Goal: Task Accomplishment & Management: Manage account settings

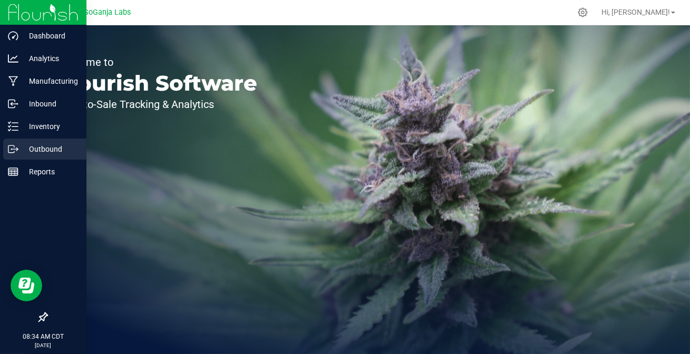
click at [21, 149] on p "Outbound" at bounding box center [49, 149] width 63 height 13
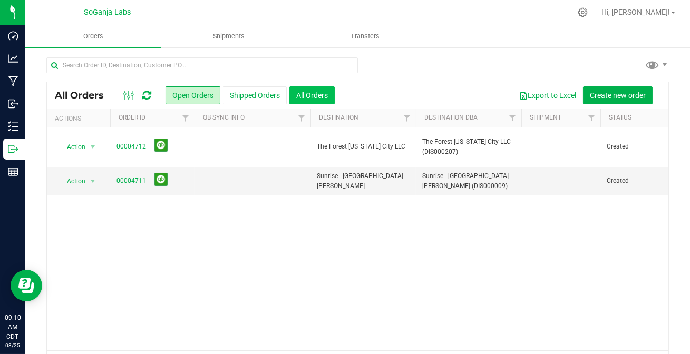
click at [319, 94] on button "All Orders" at bounding box center [312, 95] width 45 height 18
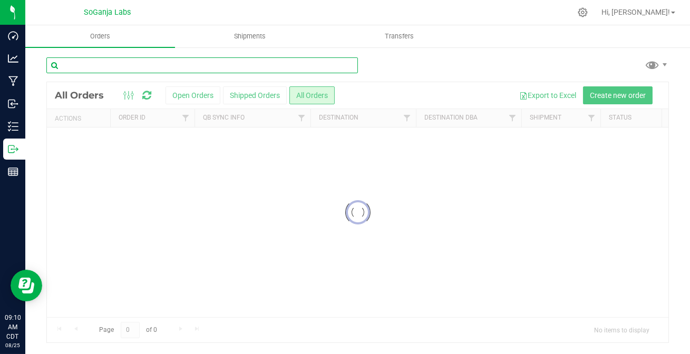
click at [206, 66] on input "text" at bounding box center [202, 65] width 312 height 16
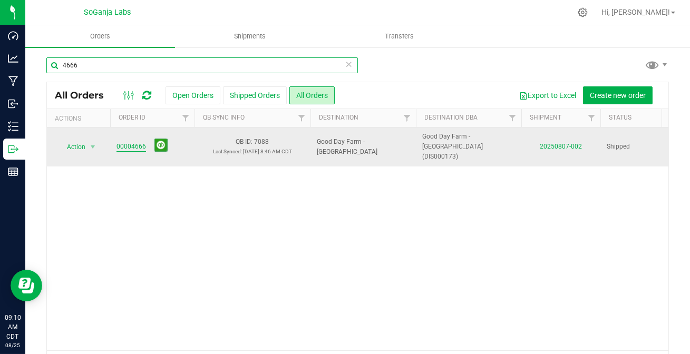
type input "4666"
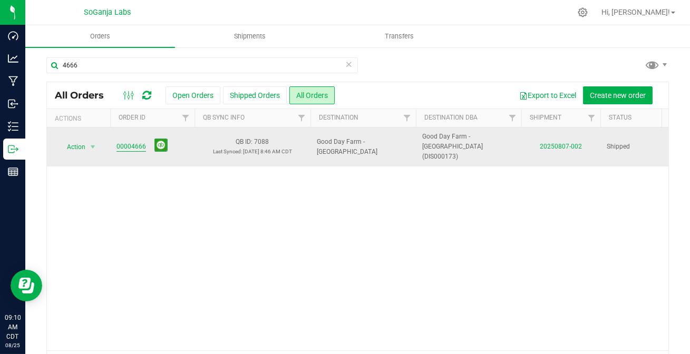
click at [133, 142] on link "00004666" at bounding box center [132, 147] width 30 height 10
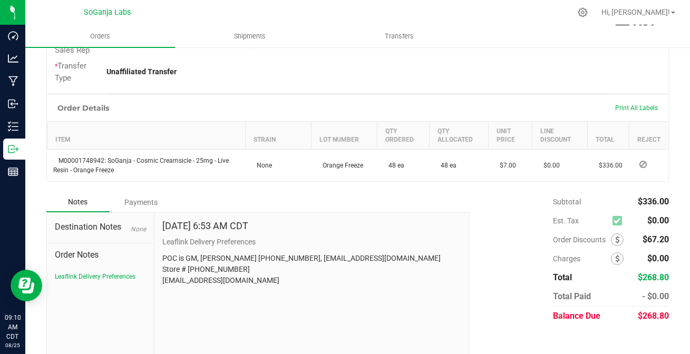
scroll to position [298, 0]
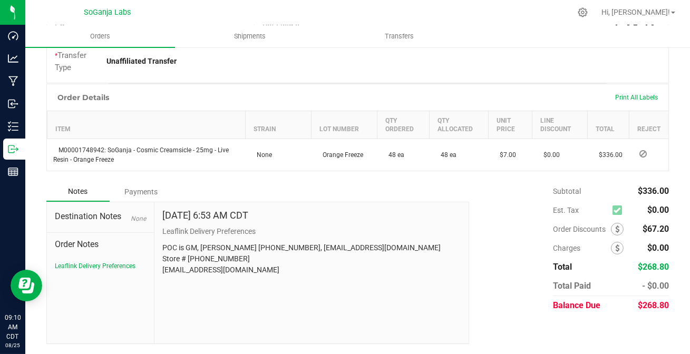
click at [148, 190] on div "Payments" at bounding box center [141, 191] width 63 height 19
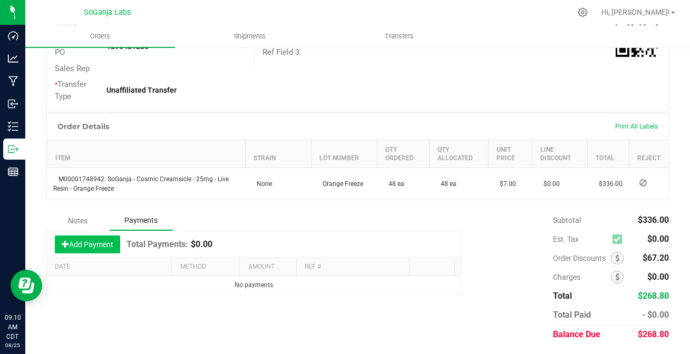
click at [82, 245] on button "Add Payment" at bounding box center [87, 245] width 65 height 18
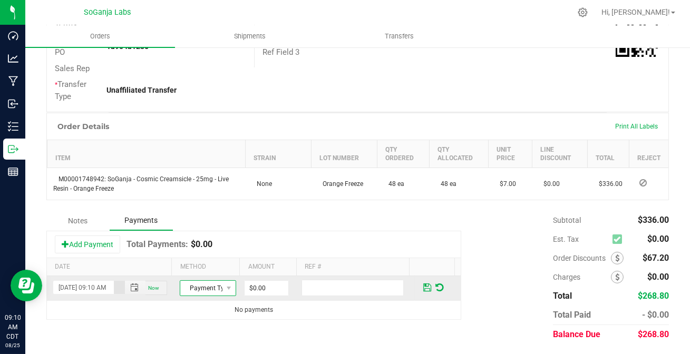
click at [201, 282] on span "Payment Type" at bounding box center [201, 288] width 42 height 15
click at [200, 253] on li "ACH & Bank Transfer" at bounding box center [203, 255] width 53 height 15
click at [265, 285] on input "0" at bounding box center [267, 288] width 44 height 15
type input "$268.80"
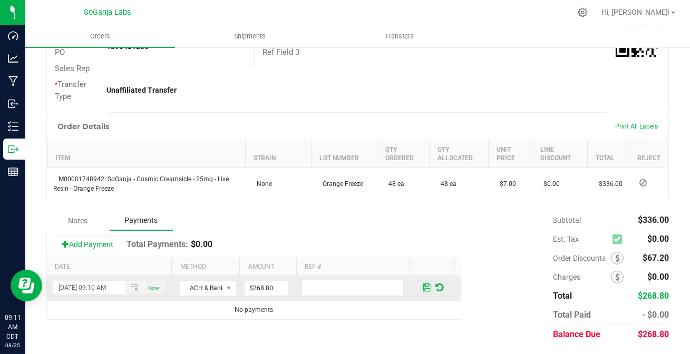
click at [423, 285] on span at bounding box center [427, 287] width 8 height 9
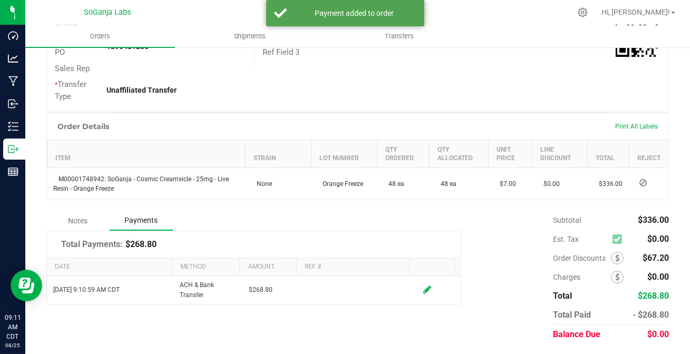
scroll to position [0, 0]
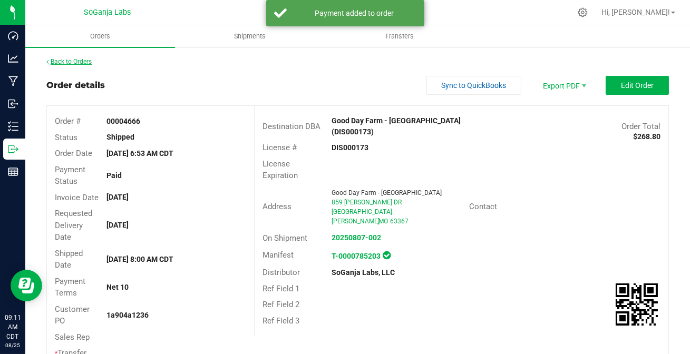
click at [69, 61] on link "Back to Orders" at bounding box center [68, 61] width 45 height 7
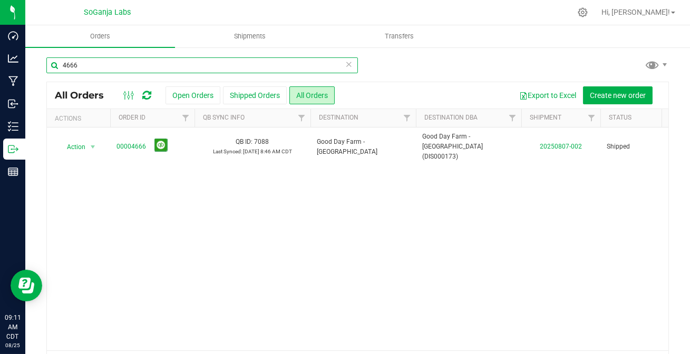
click at [104, 68] on input "4666" at bounding box center [202, 65] width 312 height 16
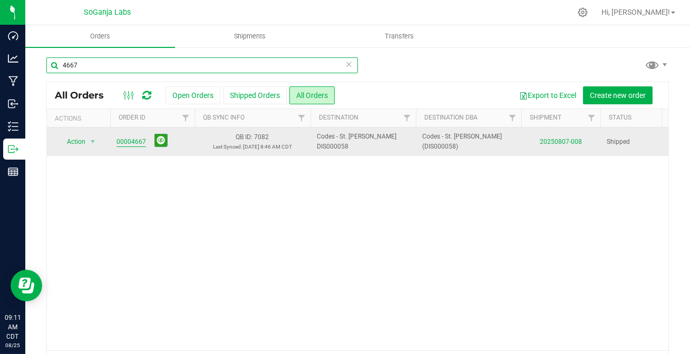
type input "4667"
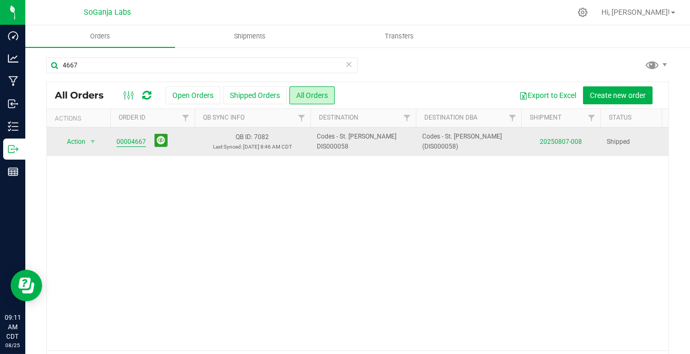
click at [132, 138] on link "00004667" at bounding box center [132, 142] width 30 height 10
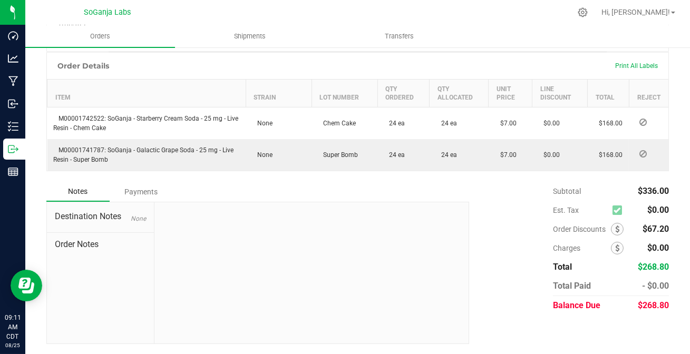
click at [155, 188] on div "Payments" at bounding box center [141, 191] width 63 height 19
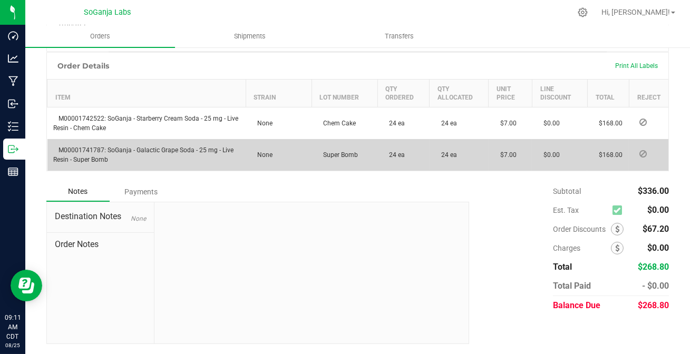
scroll to position [301, 0]
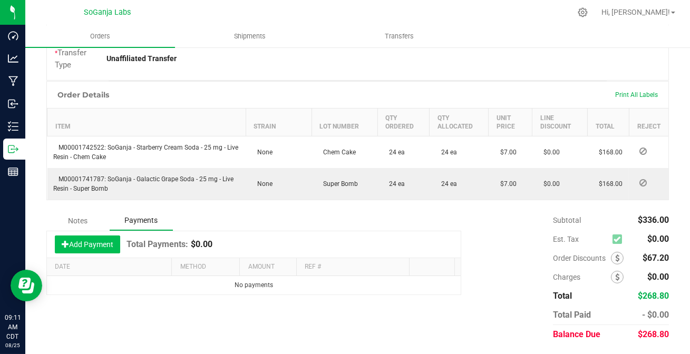
click at [81, 243] on button "Add Payment" at bounding box center [87, 245] width 65 height 18
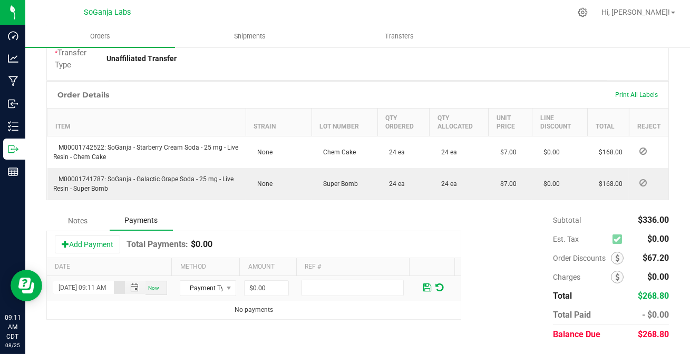
scroll to position [0, 14]
click at [203, 291] on span "Payment Type" at bounding box center [201, 288] width 42 height 15
click at [199, 258] on li "ACH & Bank Transfer" at bounding box center [203, 255] width 53 height 15
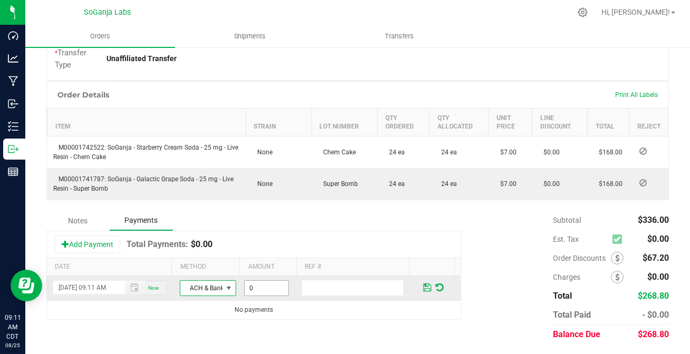
click at [259, 287] on input "0" at bounding box center [267, 288] width 44 height 15
type input "$268.80"
click at [423, 287] on span at bounding box center [427, 287] width 8 height 9
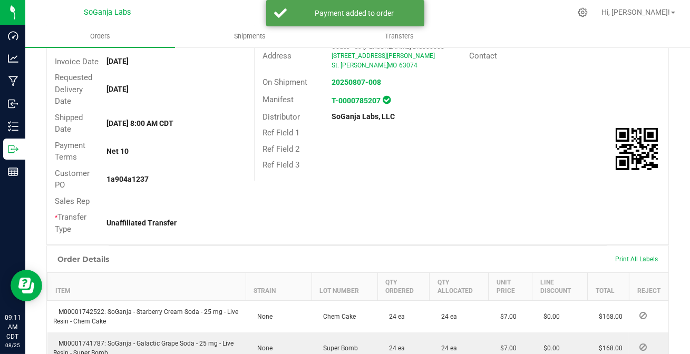
scroll to position [0, 0]
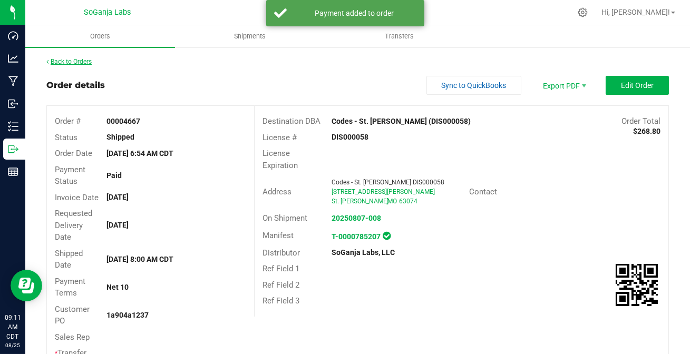
click at [66, 62] on link "Back to Orders" at bounding box center [68, 61] width 45 height 7
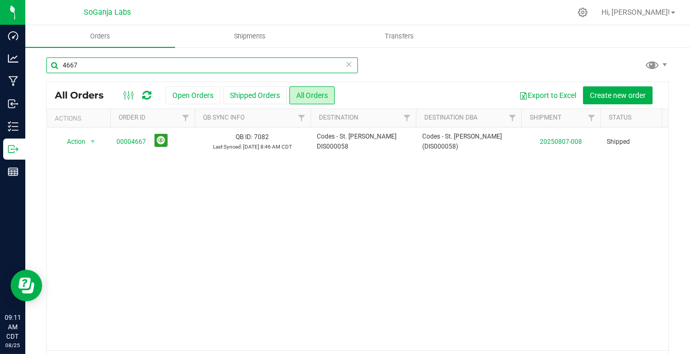
click at [92, 63] on input "4667" at bounding box center [202, 65] width 312 height 16
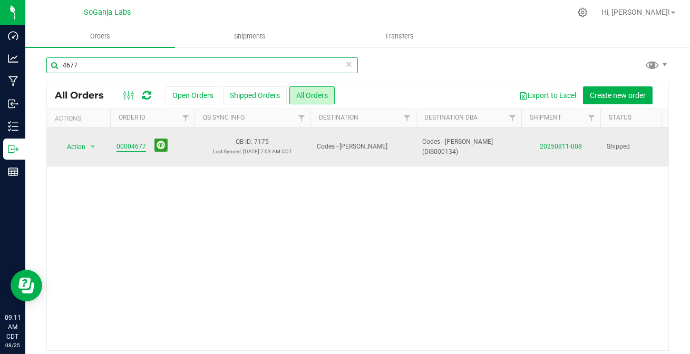
type input "4677"
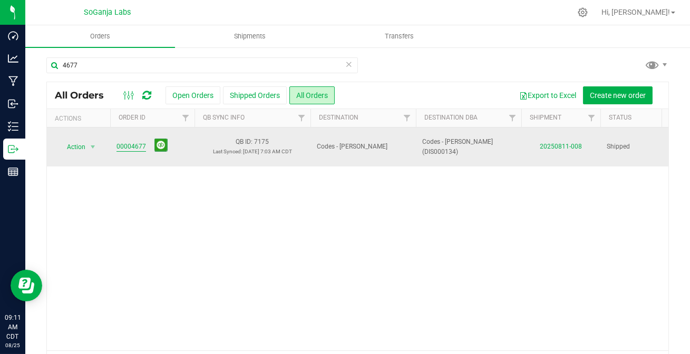
click at [124, 142] on link "00004677" at bounding box center [132, 147] width 30 height 10
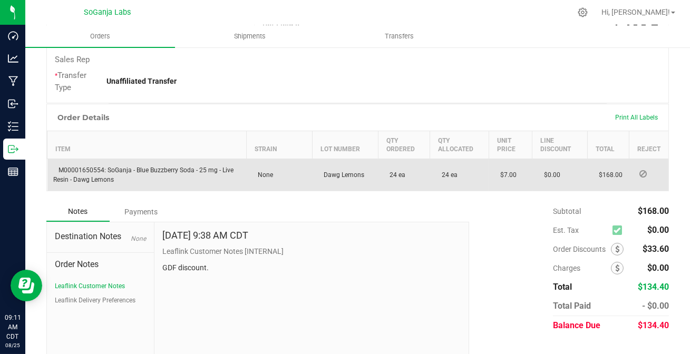
scroll to position [298, 0]
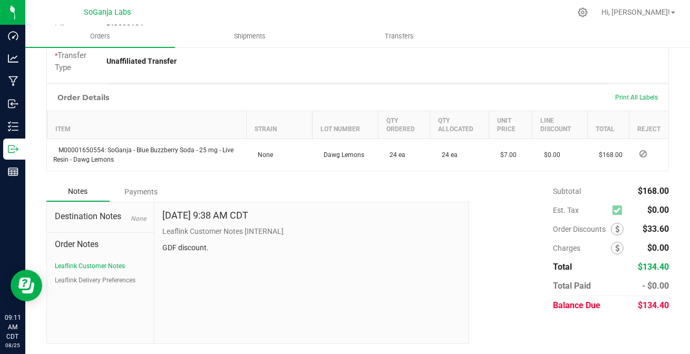
click at [127, 189] on div "Payments" at bounding box center [141, 191] width 63 height 19
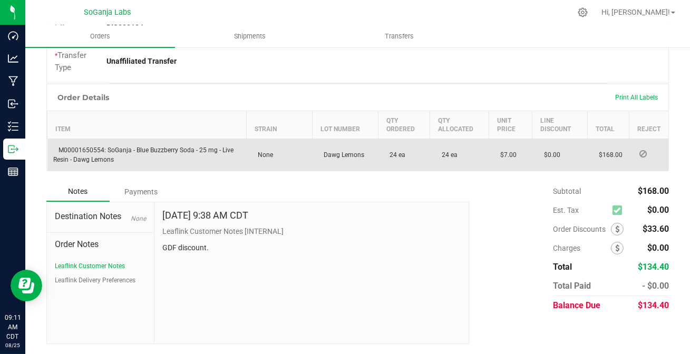
scroll to position [269, 0]
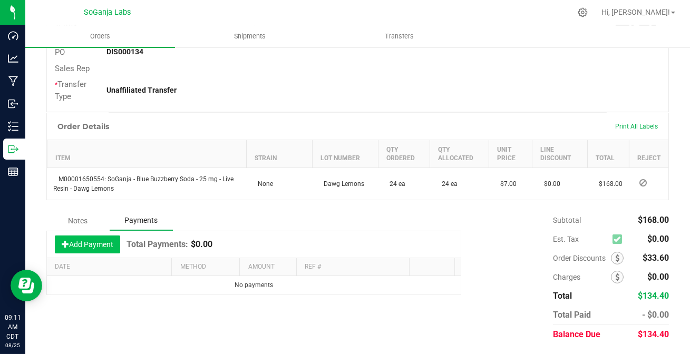
click at [99, 242] on button "Add Payment" at bounding box center [87, 245] width 65 height 18
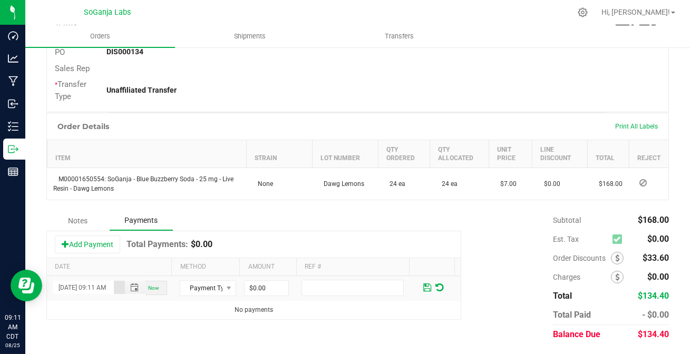
scroll to position [0, 14]
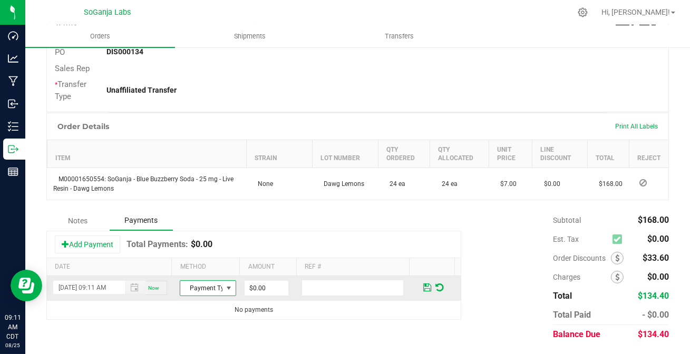
click at [196, 282] on span "Payment Type" at bounding box center [201, 288] width 42 height 15
click at [195, 256] on li "ACH & Bank Transfer" at bounding box center [203, 255] width 53 height 15
click at [262, 286] on input "0" at bounding box center [267, 288] width 44 height 15
type input "$134.40"
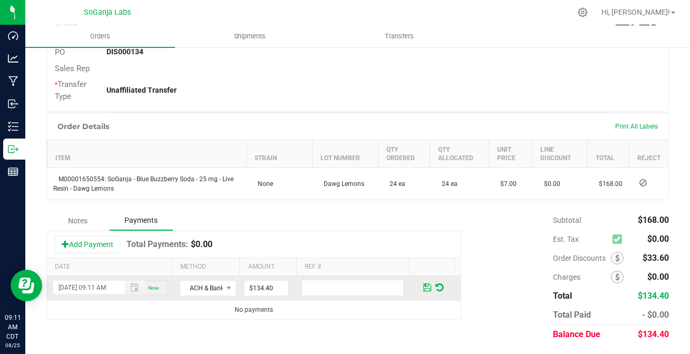
click at [423, 286] on span at bounding box center [427, 287] width 8 height 9
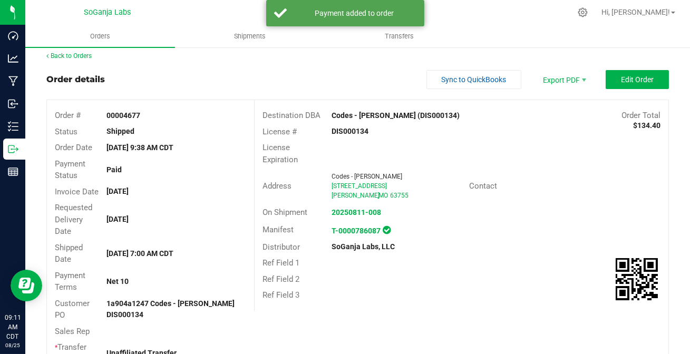
scroll to position [0, 0]
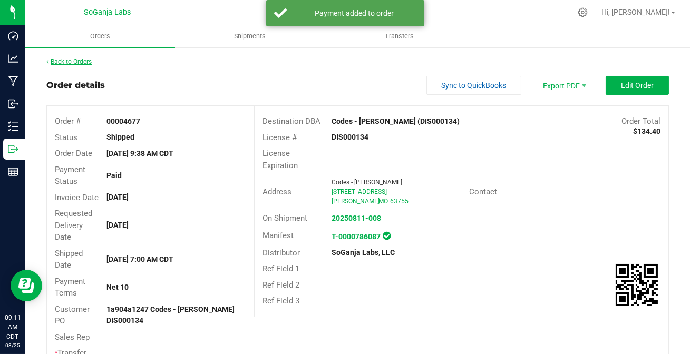
click at [66, 61] on link "Back to Orders" at bounding box center [68, 61] width 45 height 7
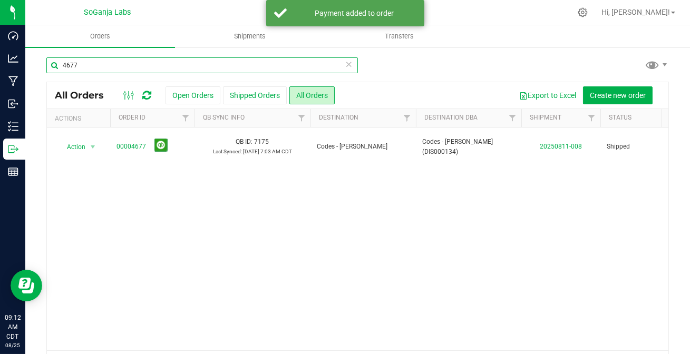
click at [84, 66] on input "4677" at bounding box center [202, 65] width 312 height 16
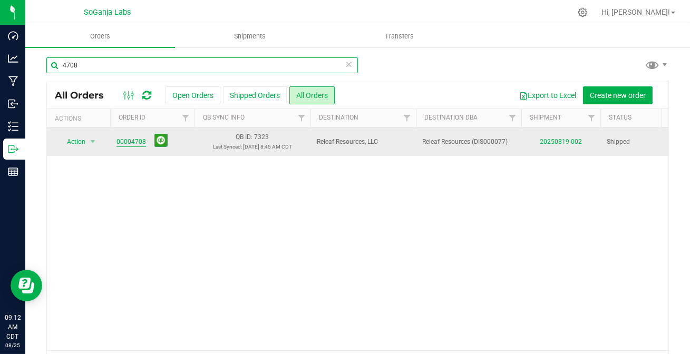
type input "4708"
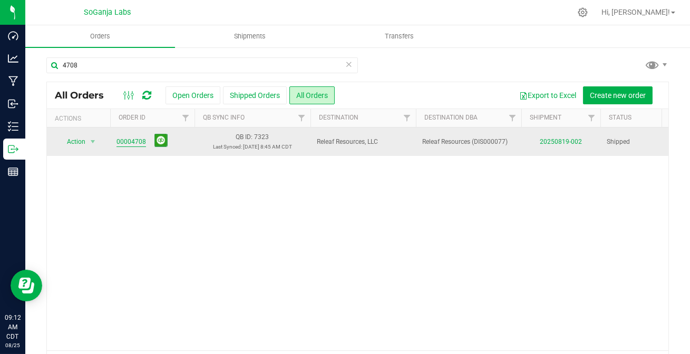
click at [127, 138] on link "00004708" at bounding box center [132, 142] width 30 height 10
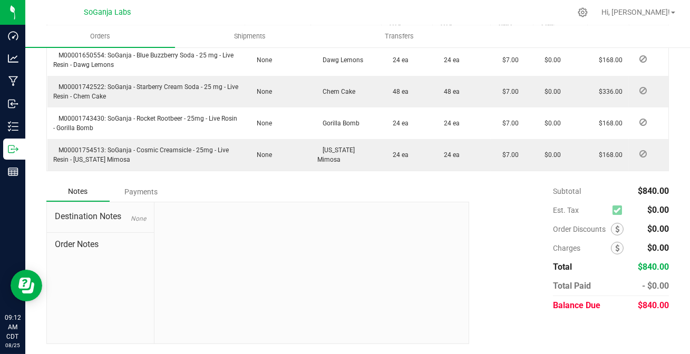
click at [142, 191] on div "Payments" at bounding box center [141, 191] width 63 height 19
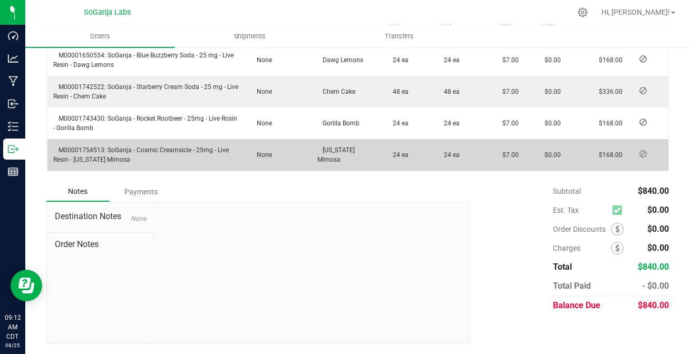
scroll to position [364, 0]
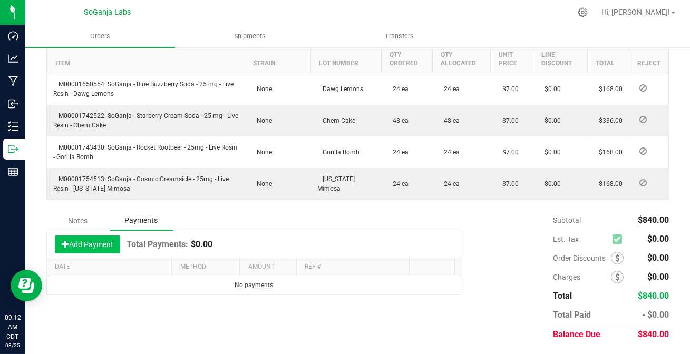
click at [95, 244] on button "Add Payment" at bounding box center [87, 245] width 65 height 18
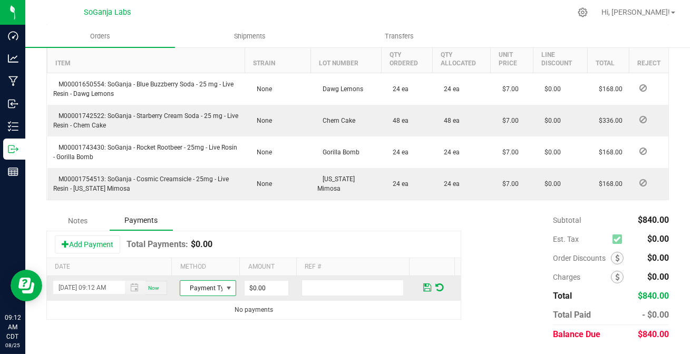
click at [213, 285] on span "Payment Type" at bounding box center [201, 288] width 42 height 15
click at [200, 253] on li "ACH & Bank Transfer" at bounding box center [203, 255] width 53 height 15
click at [275, 288] on input "0" at bounding box center [267, 288] width 44 height 15
type input "$840.00"
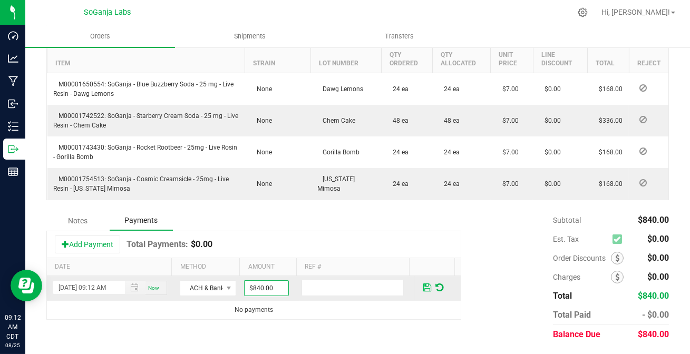
click at [423, 287] on span at bounding box center [427, 287] width 8 height 9
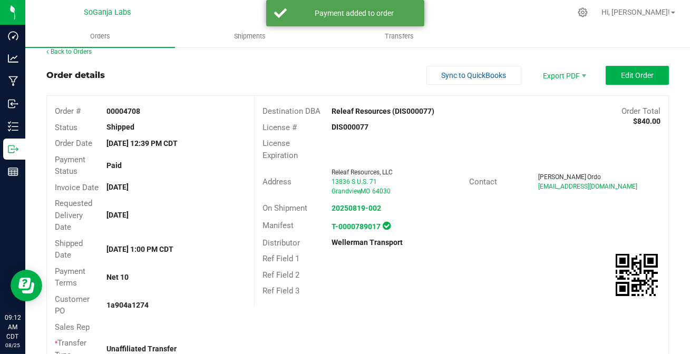
scroll to position [0, 0]
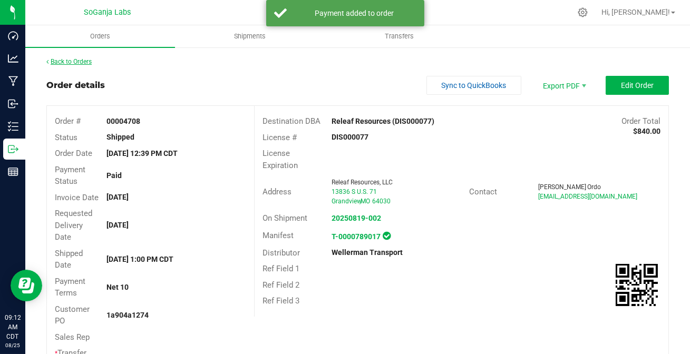
click at [67, 61] on link "Back to Orders" at bounding box center [68, 61] width 45 height 7
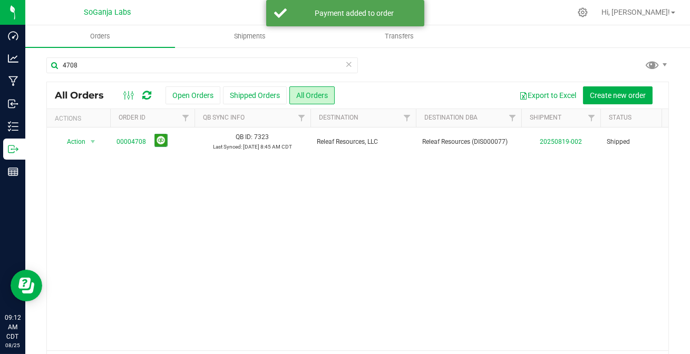
click at [345, 65] on icon at bounding box center [348, 63] width 7 height 13
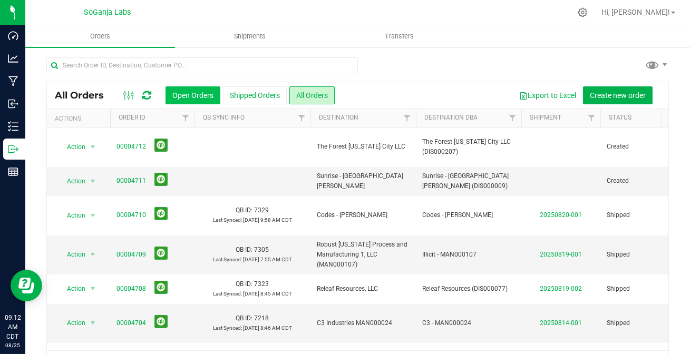
click at [182, 97] on button "Open Orders" at bounding box center [193, 95] width 55 height 18
